Goal: Check status: Check status

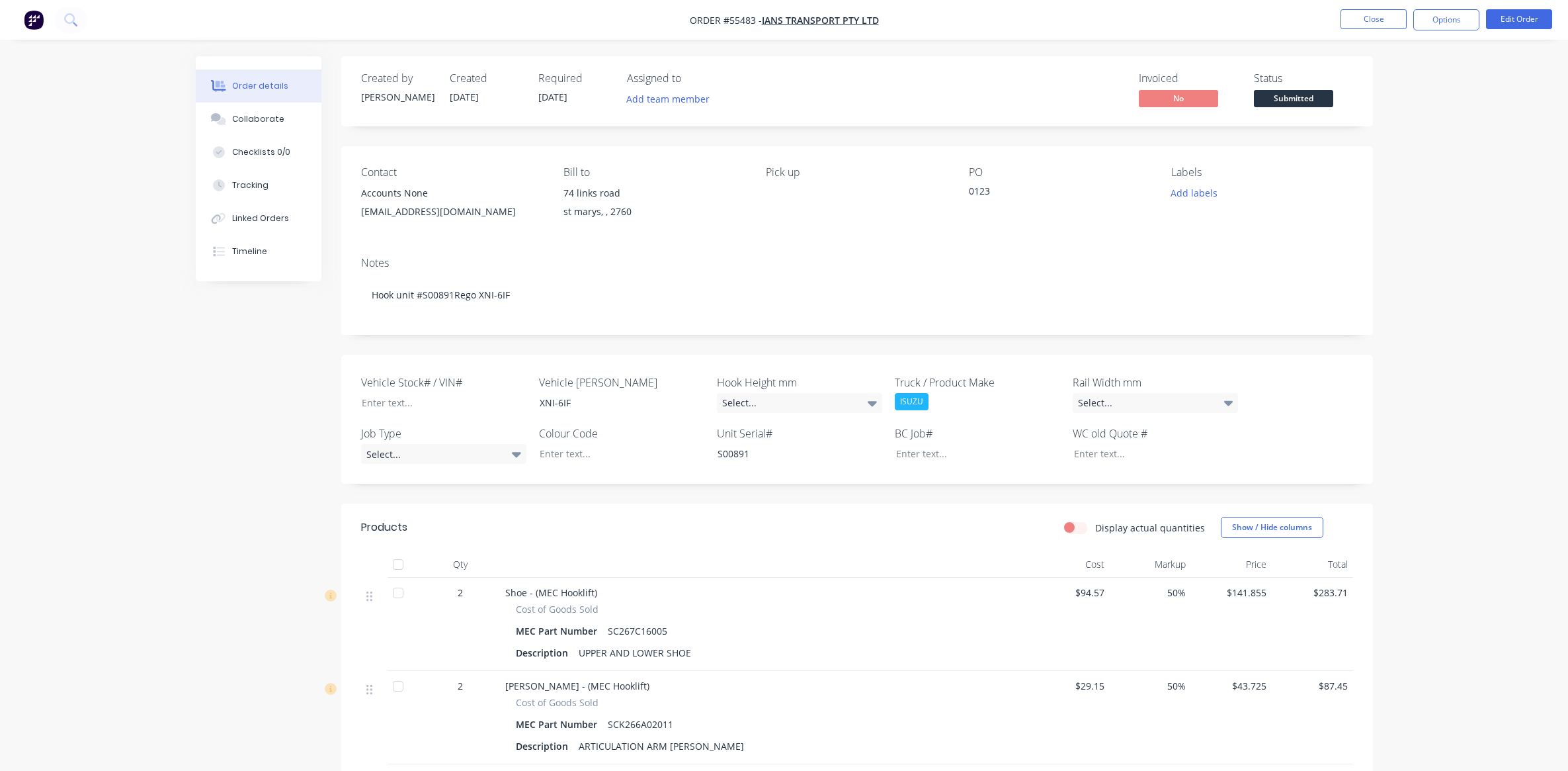
scroll to position [230, 0]
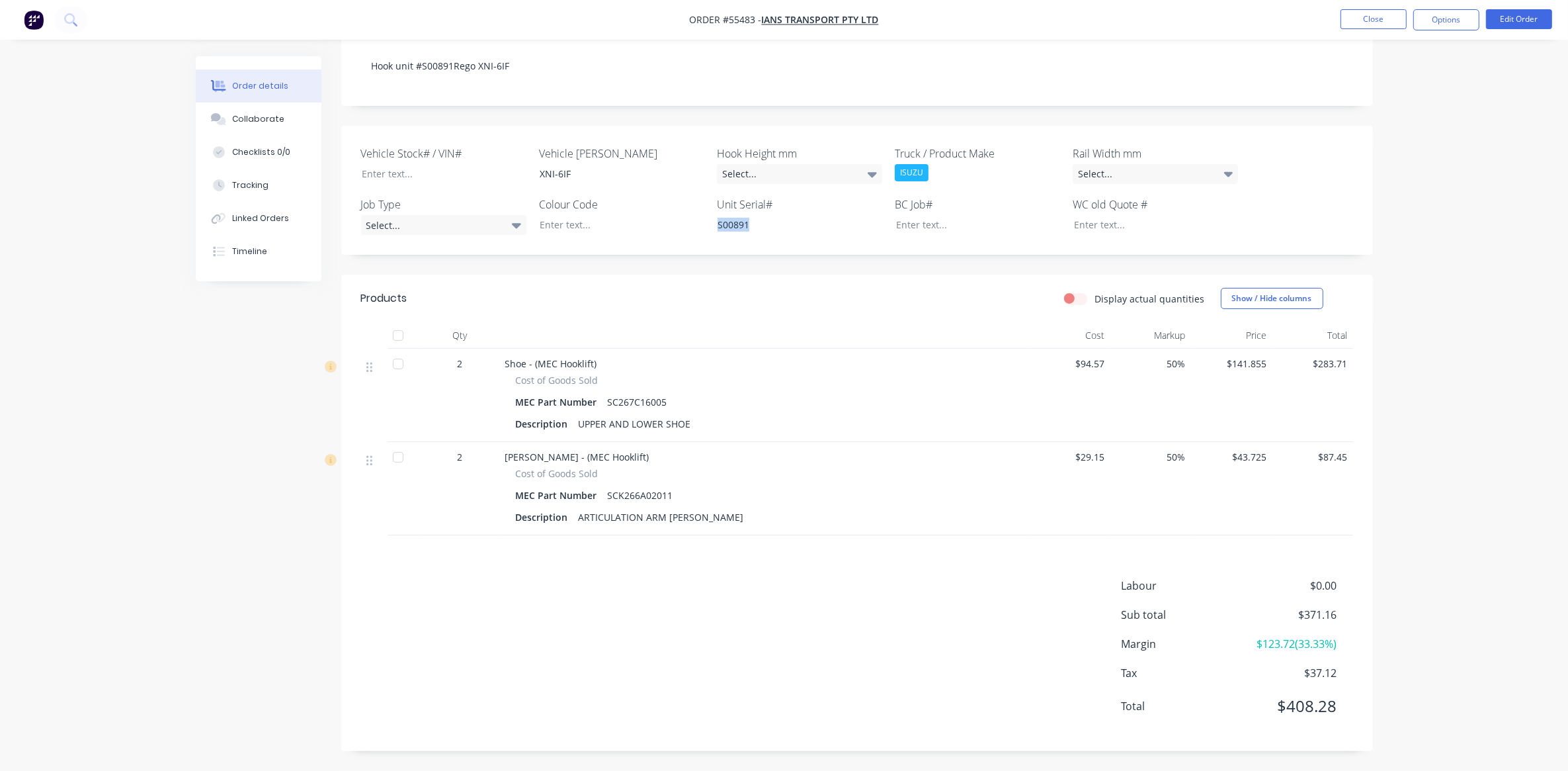
click at [815, 496] on div "MEC Part Number SCK266A02011" at bounding box center [765, 496] width 498 height 19
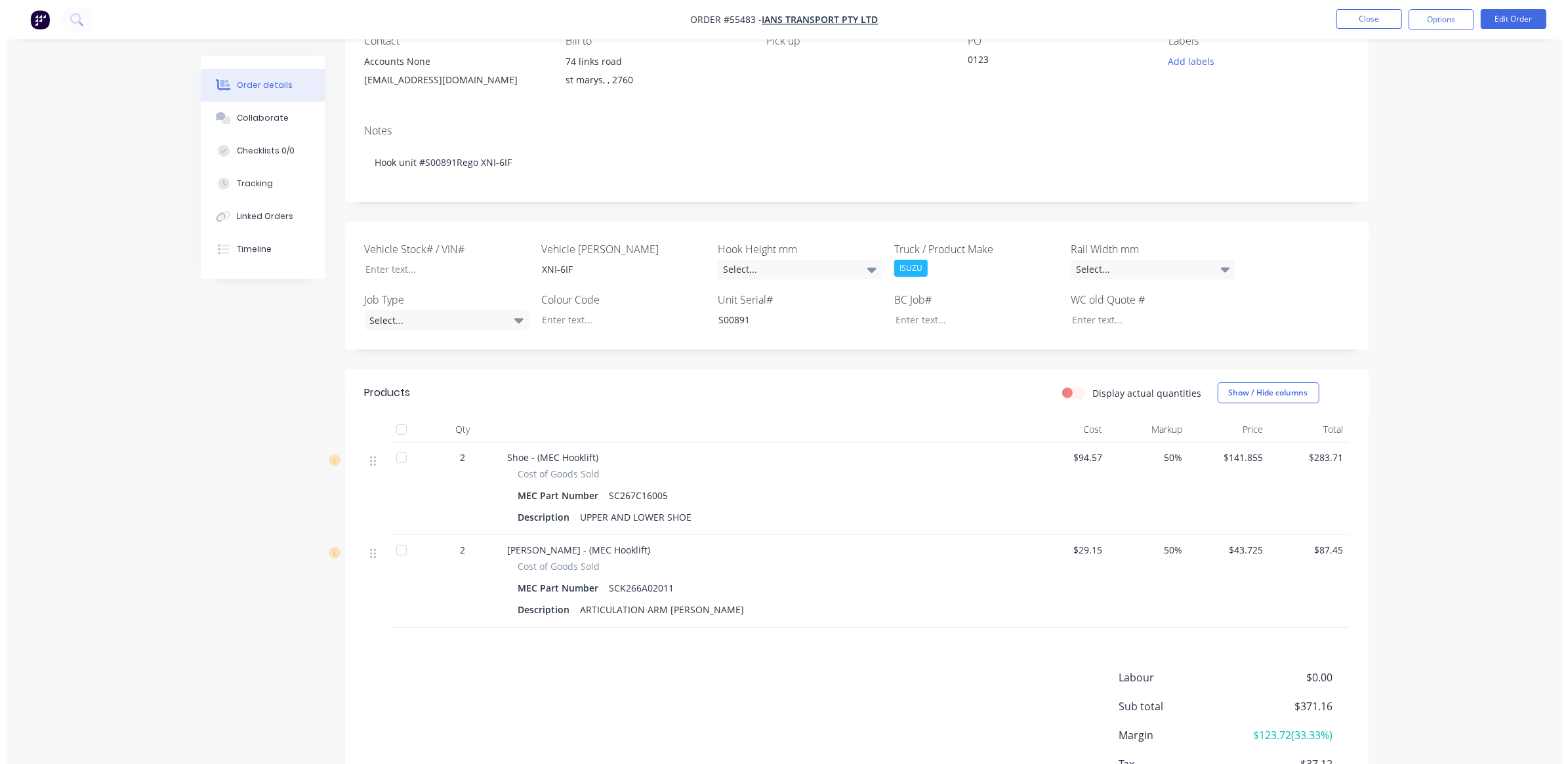
scroll to position [0, 0]
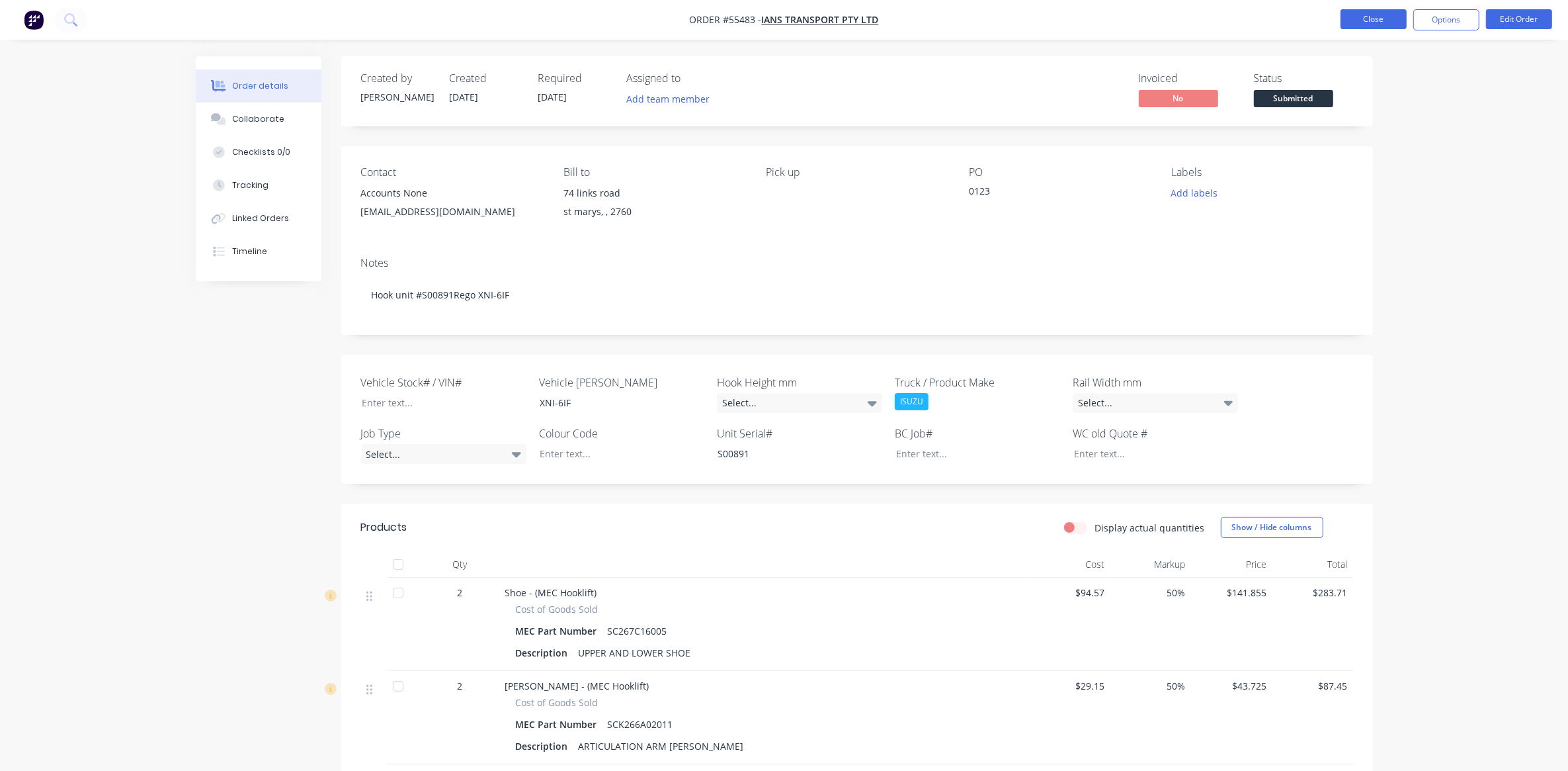
click at [1386, 15] on button "Close" at bounding box center [1374, 19] width 66 height 20
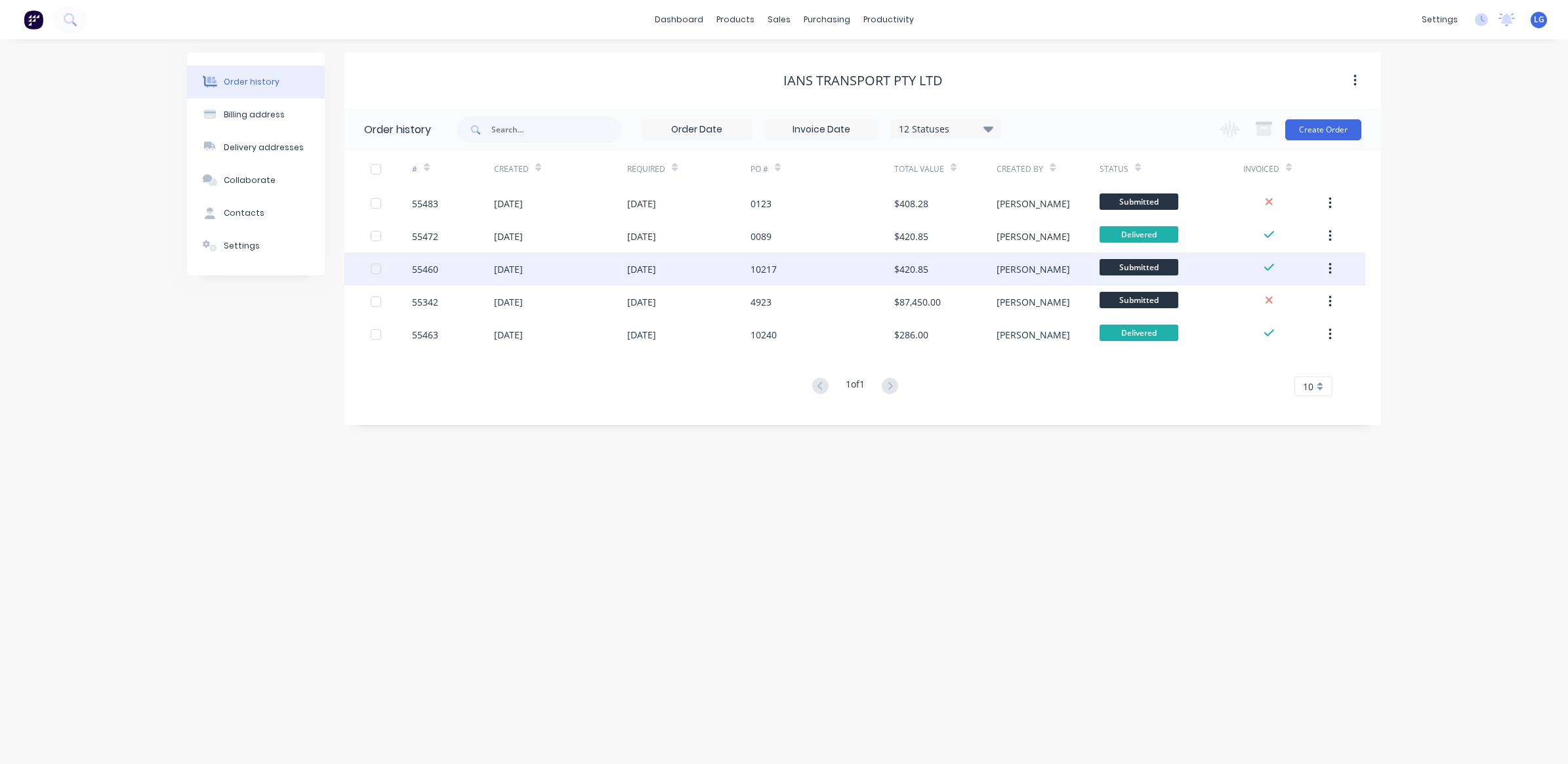
click at [627, 274] on div "[DATE]" at bounding box center [642, 269] width 29 height 14
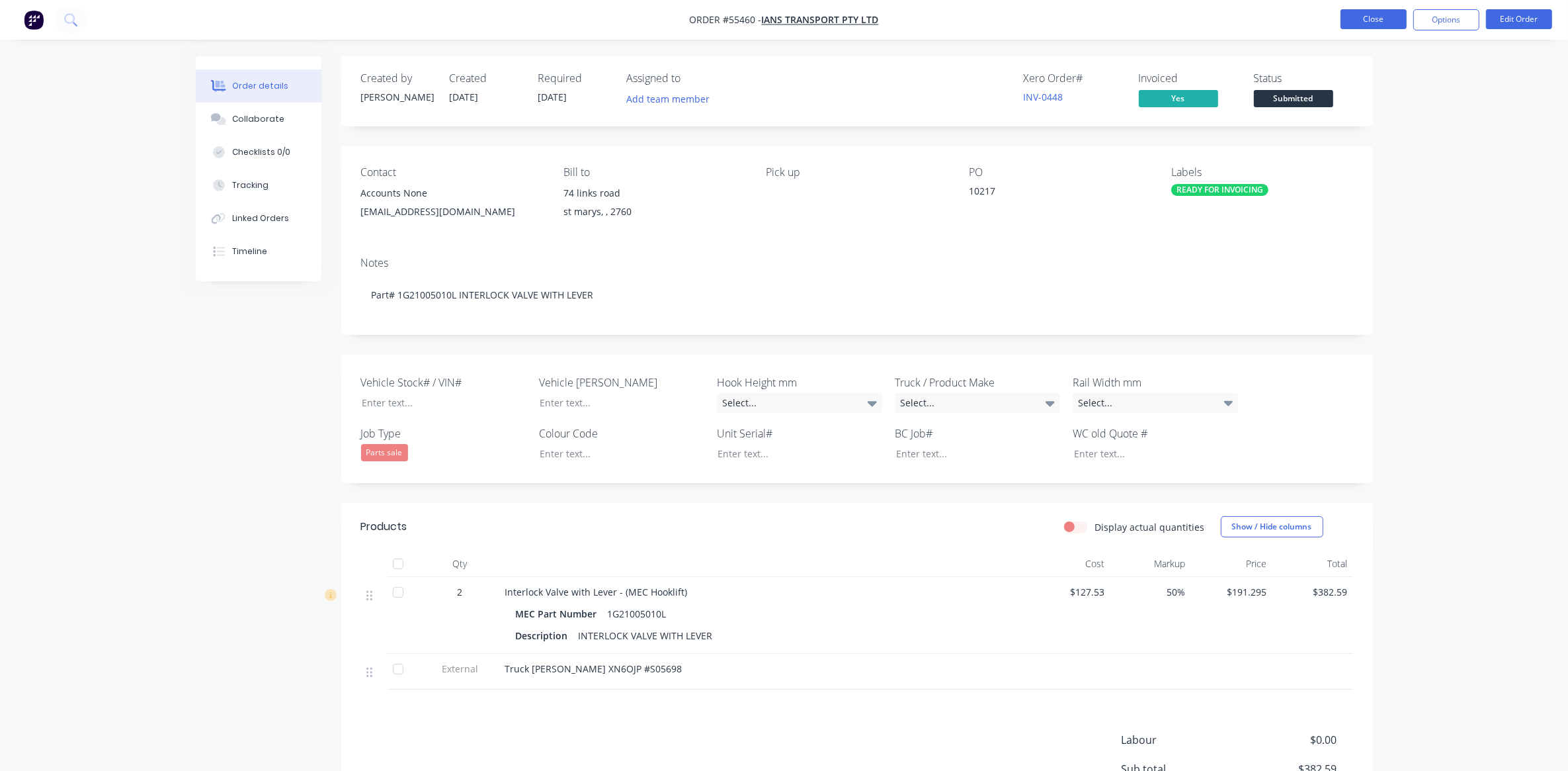
click at [1363, 18] on button "Close" at bounding box center [1374, 19] width 66 height 20
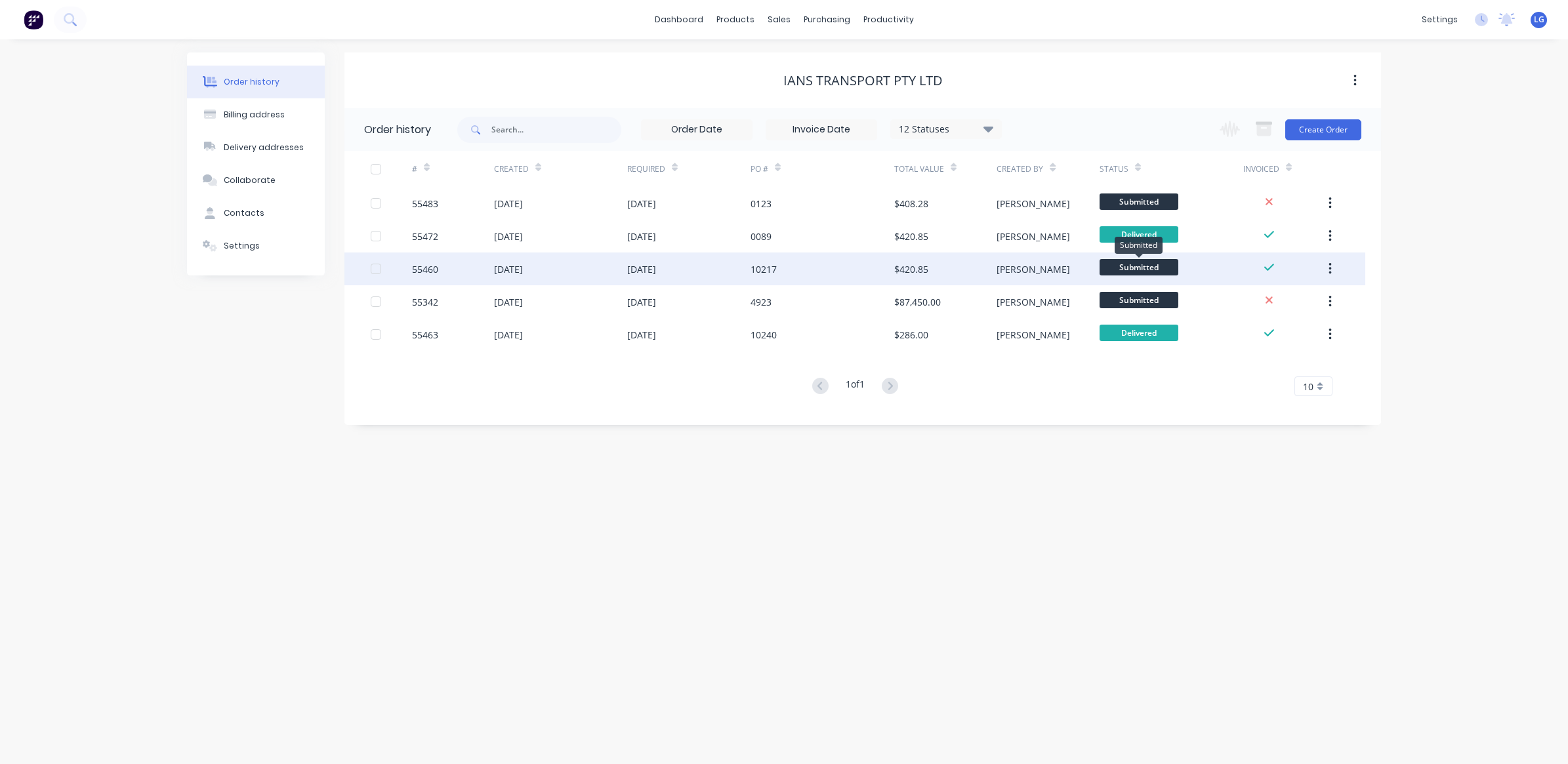
click at [1155, 270] on span "Submitted" at bounding box center [1139, 267] width 79 height 16
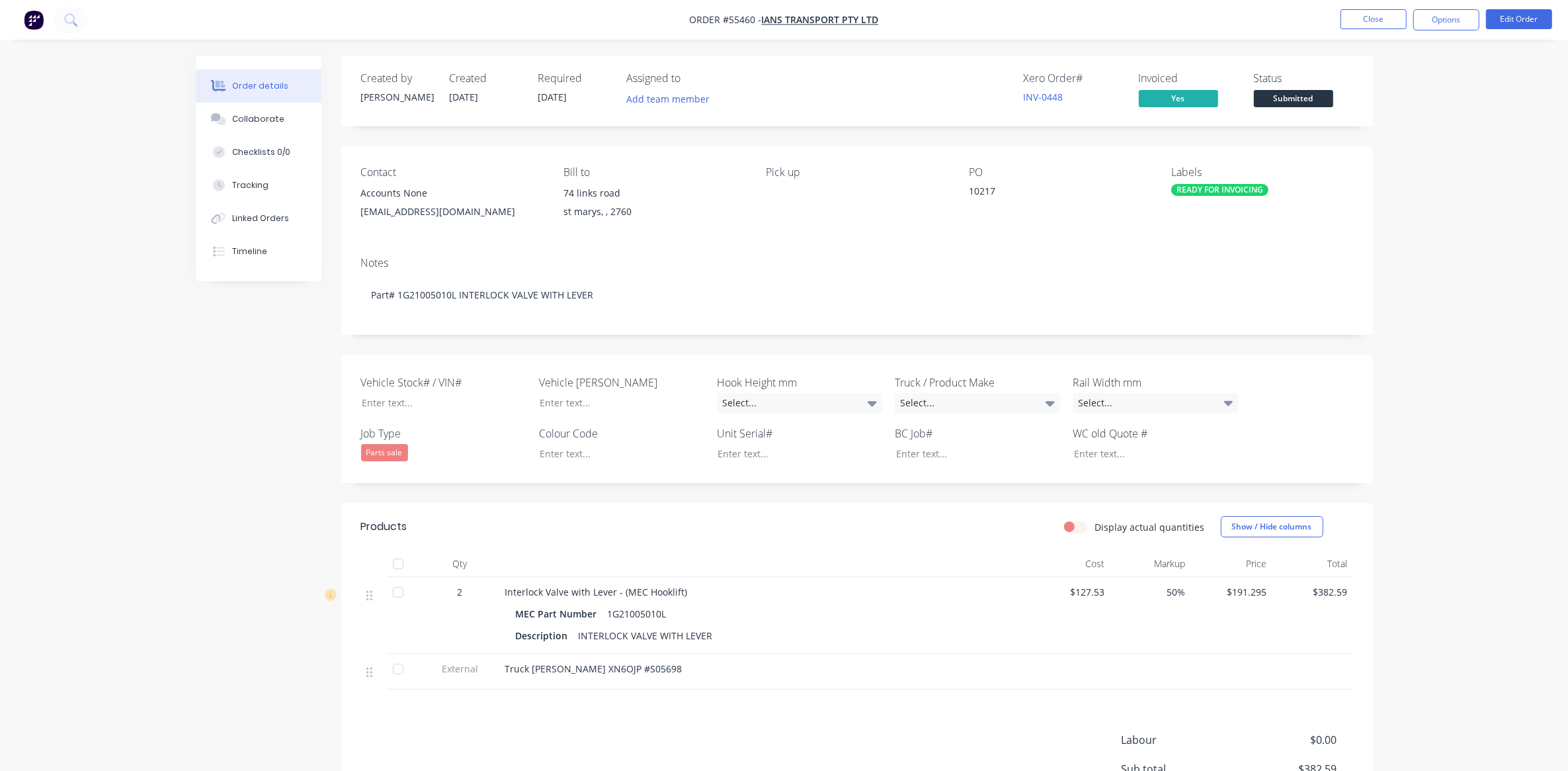
click at [1293, 98] on span "Submitted" at bounding box center [1294, 98] width 79 height 17
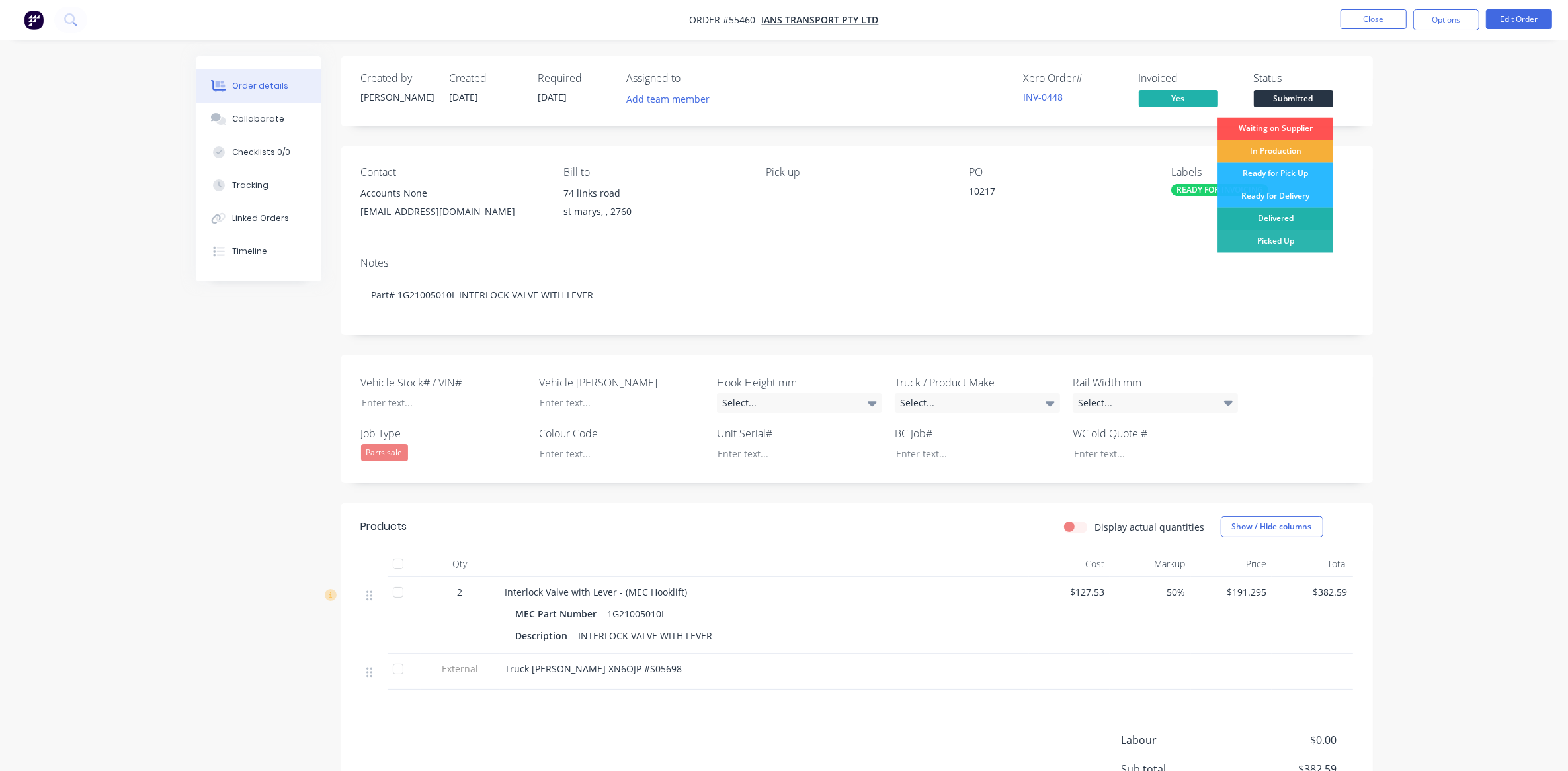
click at [1293, 212] on div "Delivered" at bounding box center [1275, 219] width 115 height 23
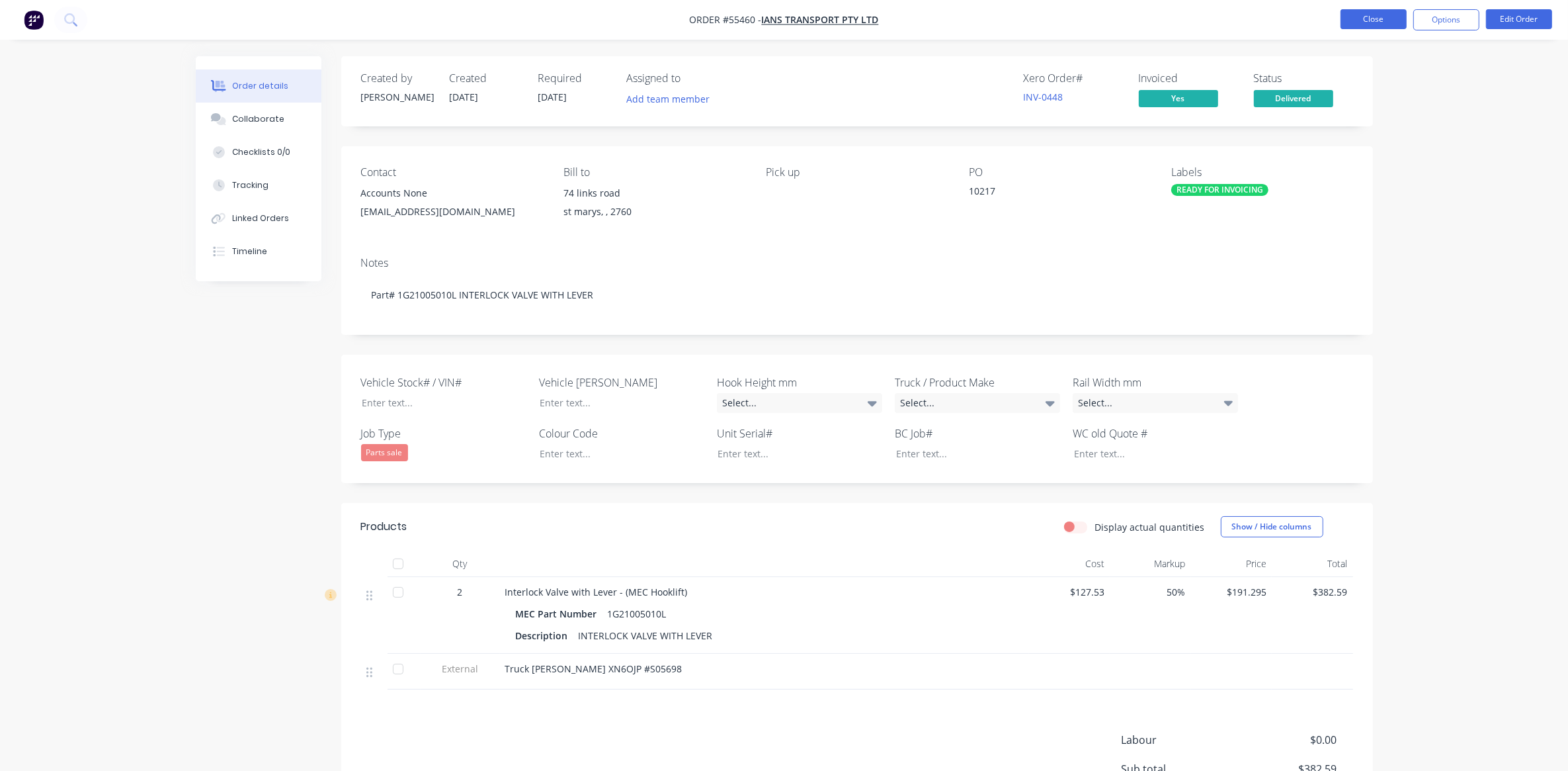
click at [1361, 9] on button "Close" at bounding box center [1374, 19] width 66 height 20
